Goal: Information Seeking & Learning: Learn about a topic

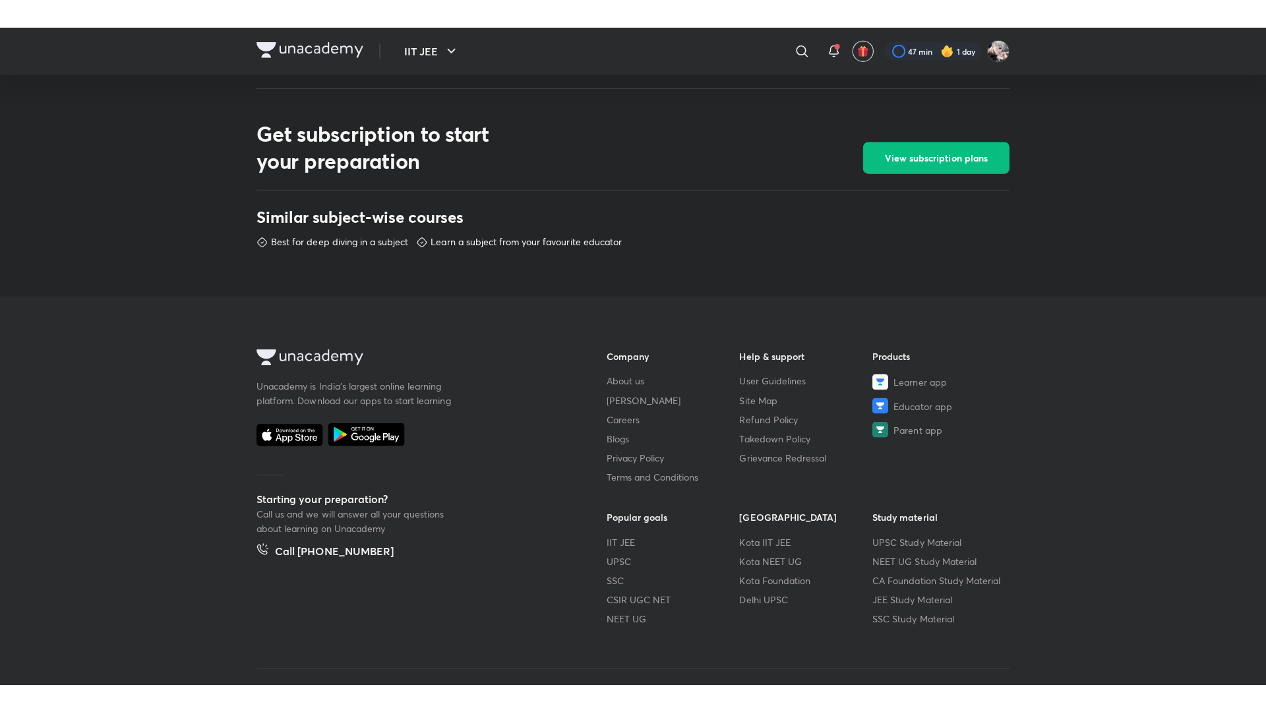
scroll to position [566, 0]
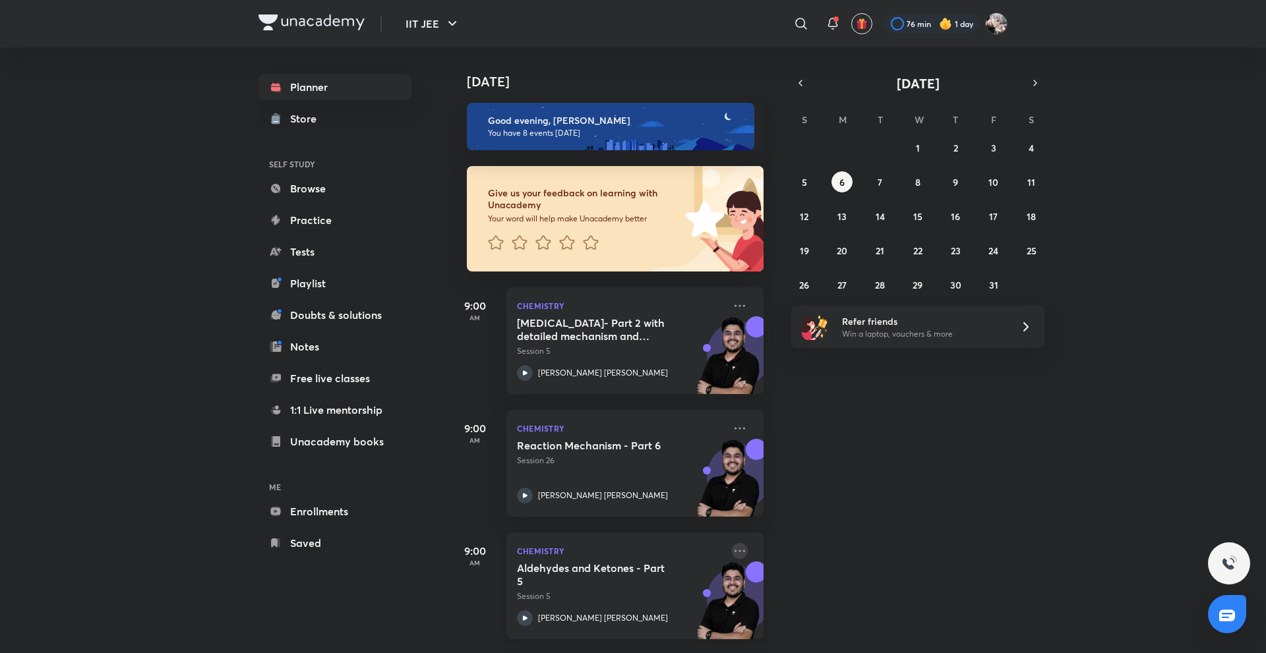
click at [732, 545] on icon at bounding box center [740, 551] width 16 height 16
click at [872, 373] on div "Today Good evening, Navin You have 8 events today Give us your feedback on lear…" at bounding box center [855, 350] width 815 height 606
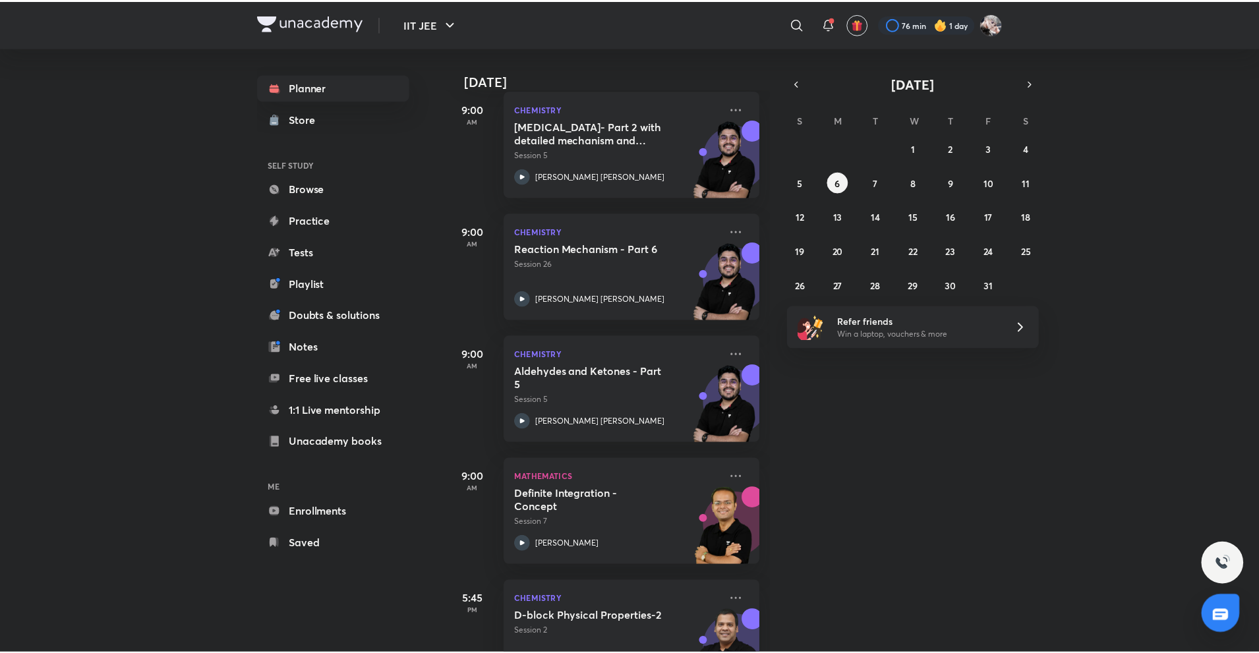
scroll to position [204, 0]
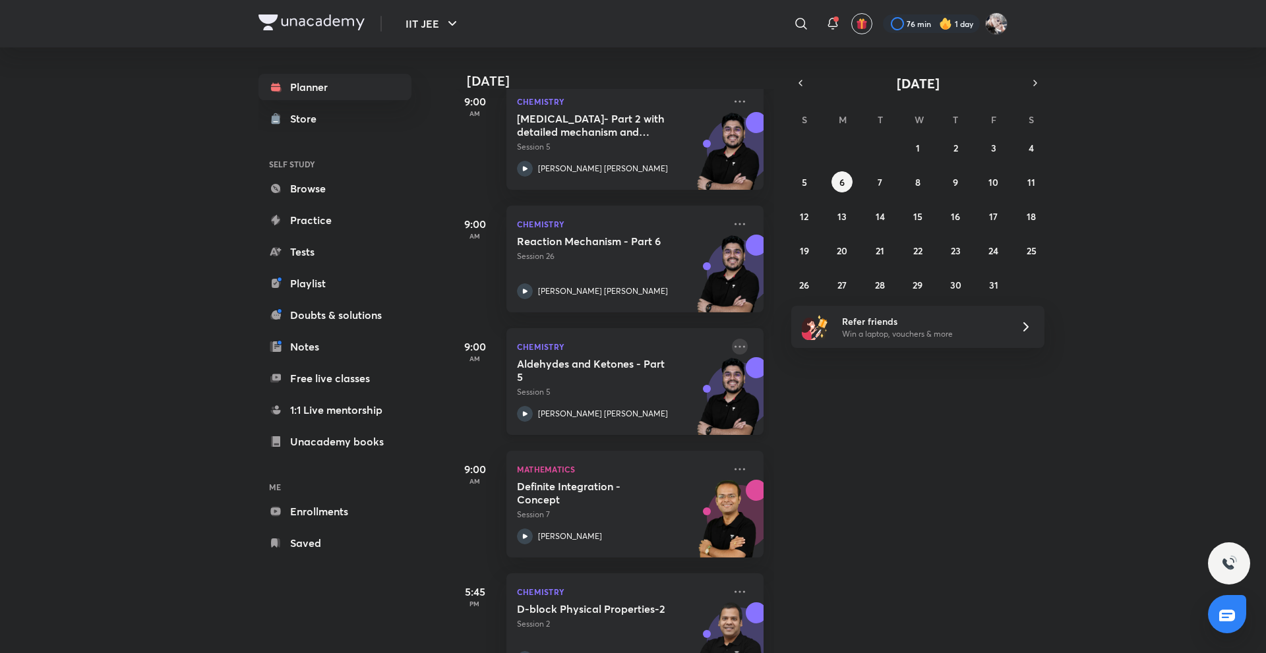
click at [732, 344] on icon at bounding box center [740, 347] width 16 height 16
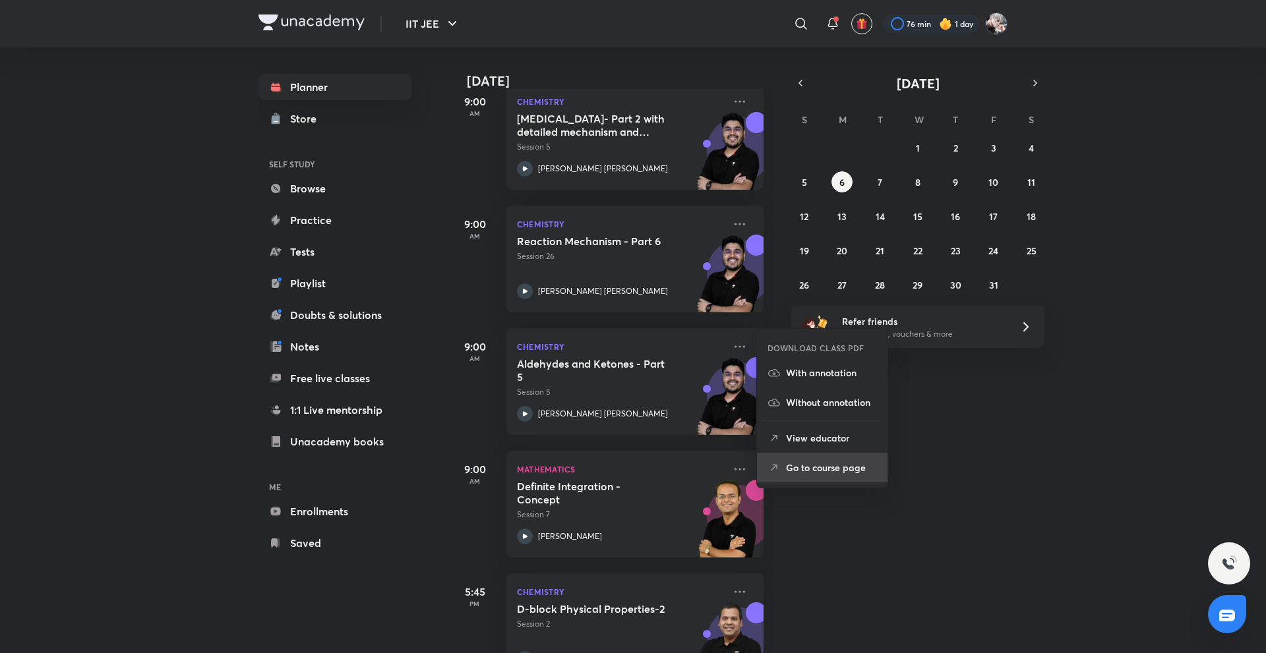
click at [846, 458] on li "Go to course page" at bounding box center [822, 468] width 131 height 30
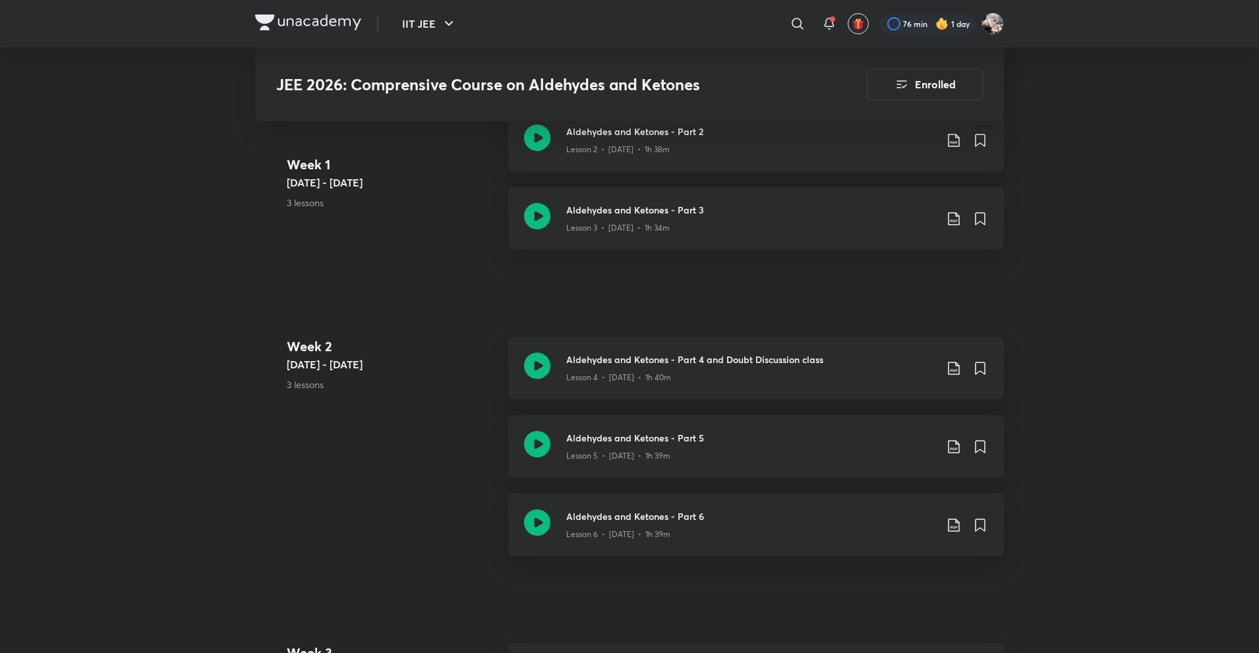
scroll to position [876, 0]
